Goal: Contribute content: Share content

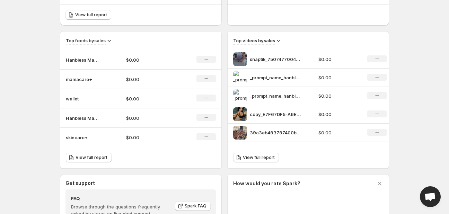
scroll to position [217, 0]
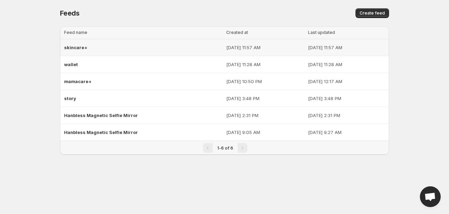
click at [109, 49] on div "skincare+" at bounding box center [143, 47] width 158 height 12
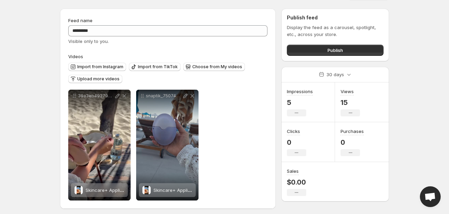
scroll to position [21, 0]
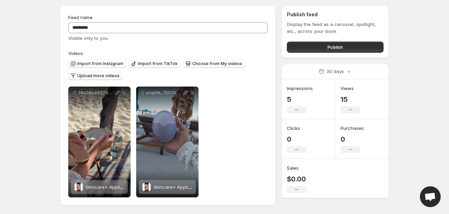
click at [105, 76] on span "Upload more videos" at bounding box center [98, 76] width 42 height 6
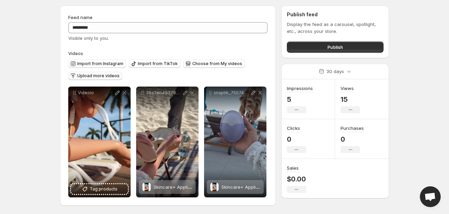
scroll to position [0, 0]
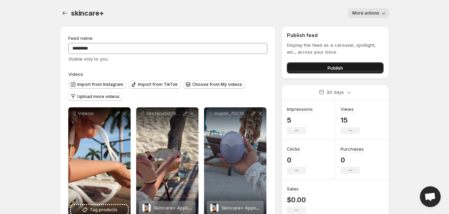
click at [325, 68] on button "Publish" at bounding box center [335, 67] width 97 height 11
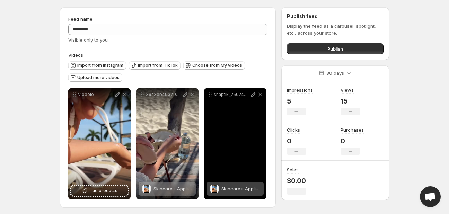
scroll to position [21, 0]
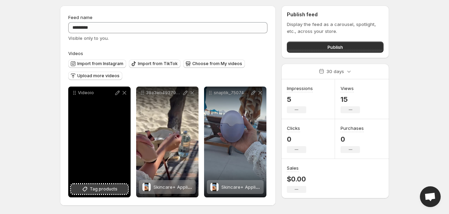
click at [98, 189] on span "Tag products" at bounding box center [104, 189] width 28 height 7
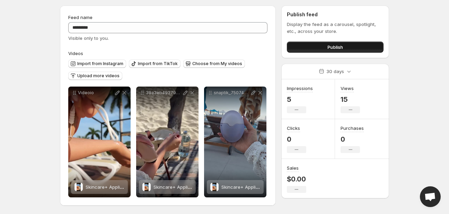
click at [322, 45] on button "Publish" at bounding box center [335, 47] width 97 height 11
